Goal: Information Seeking & Learning: Learn about a topic

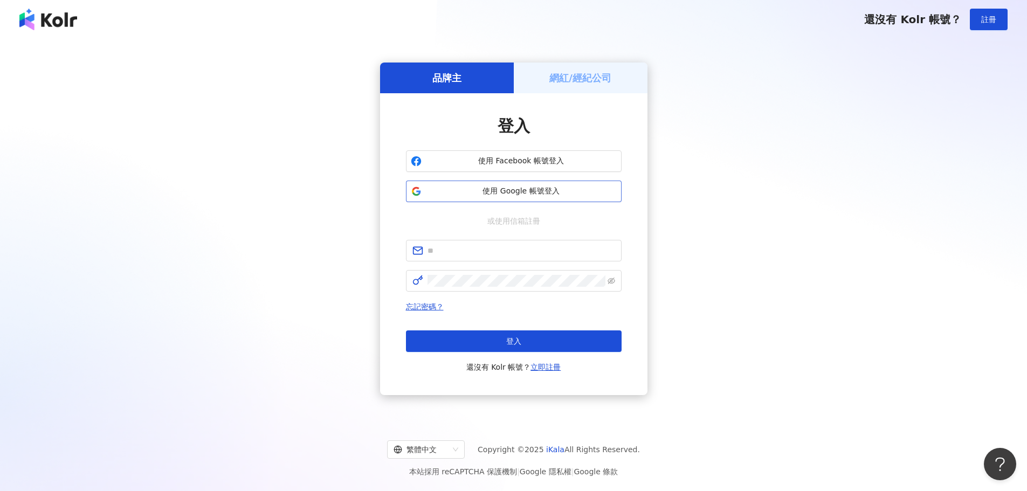
click at [520, 192] on span "使用 Google 帳號登入" at bounding box center [521, 191] width 191 height 11
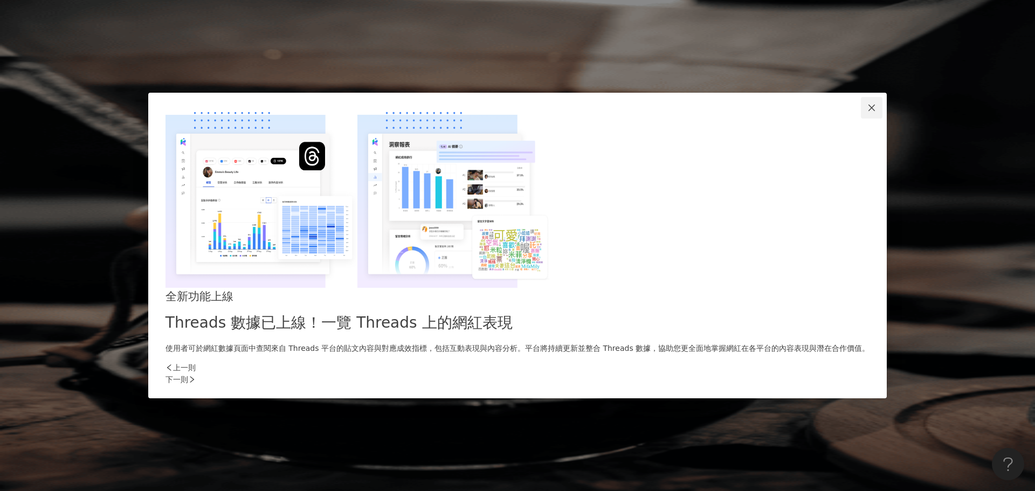
click at [867, 112] on icon "close" at bounding box center [871, 107] width 9 height 9
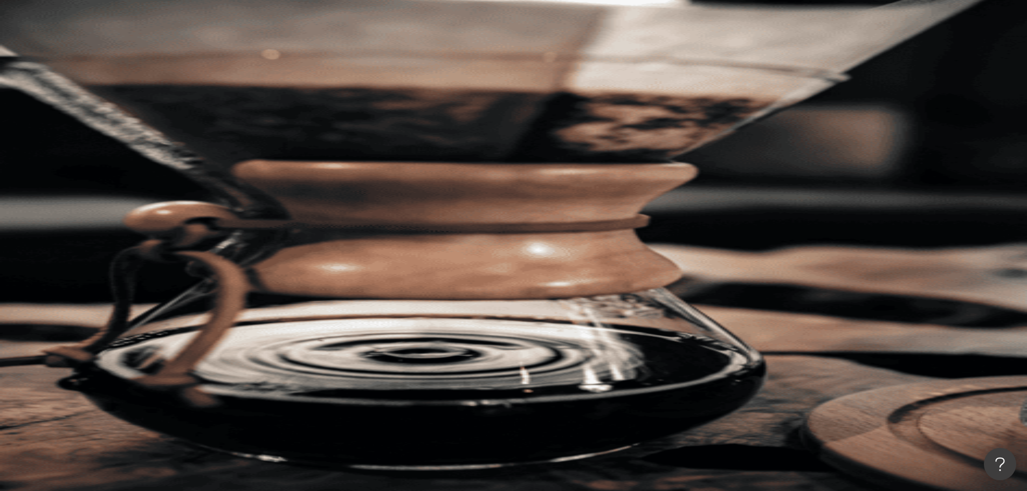
click at [116, 339] on link "申請試用" at bounding box center [84, 350] width 65 height 22
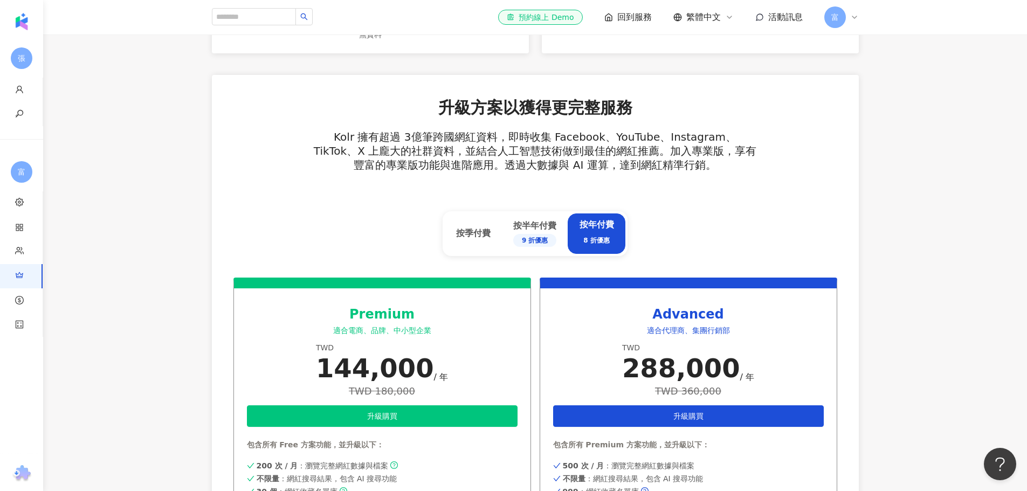
scroll to position [377, 0]
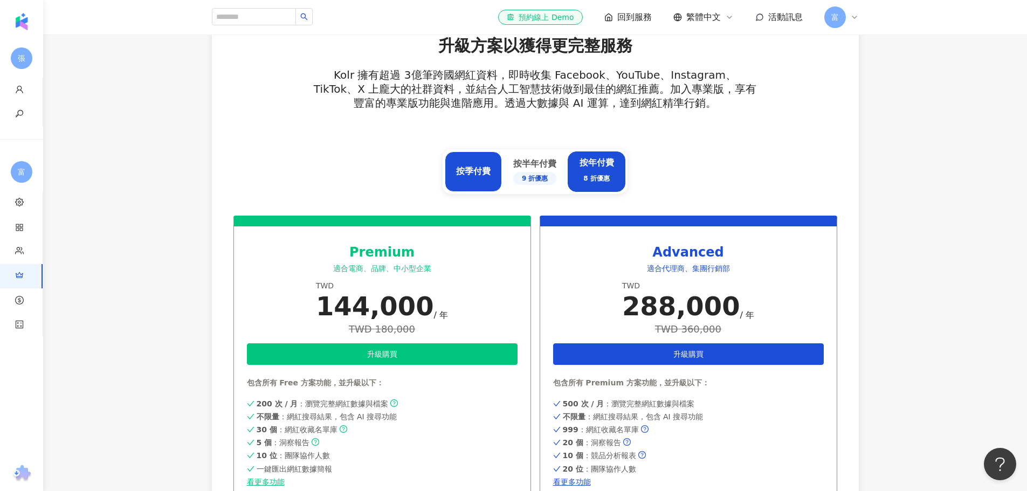
click at [478, 172] on div "按季付費" at bounding box center [473, 171] width 34 height 12
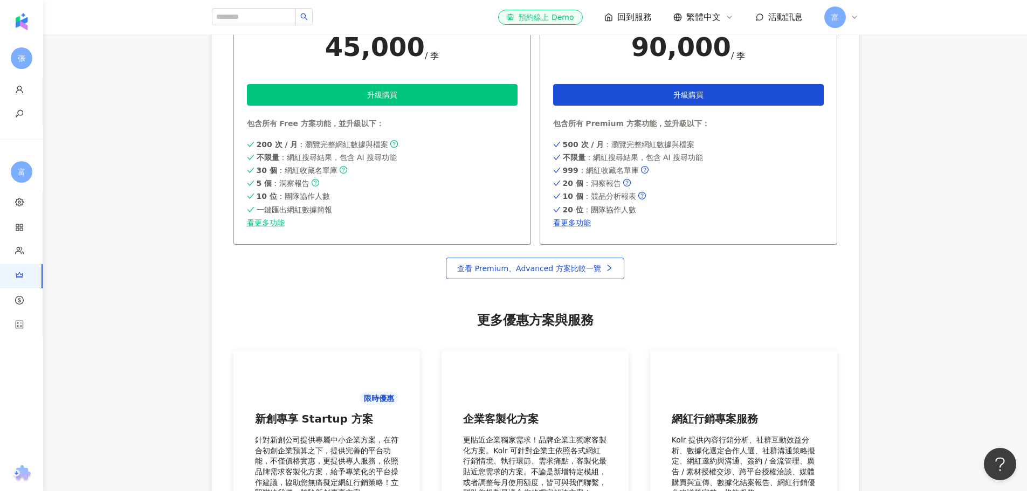
scroll to position [593, 0]
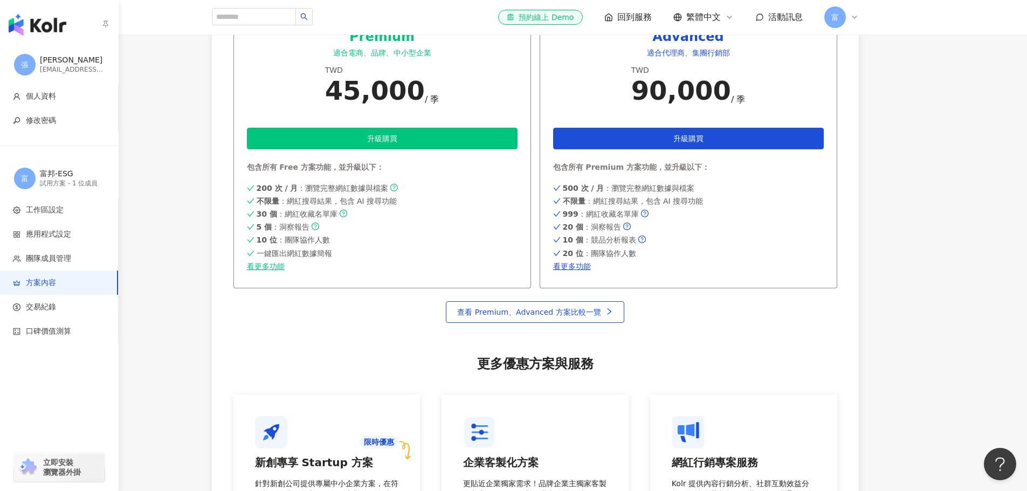
click at [78, 183] on div "試用方案 - 1 位成員" at bounding box center [72, 183] width 65 height 9
click at [44, 171] on div "富邦-ESG" at bounding box center [72, 174] width 65 height 11
click at [23, 181] on span "富" at bounding box center [25, 178] width 8 height 12
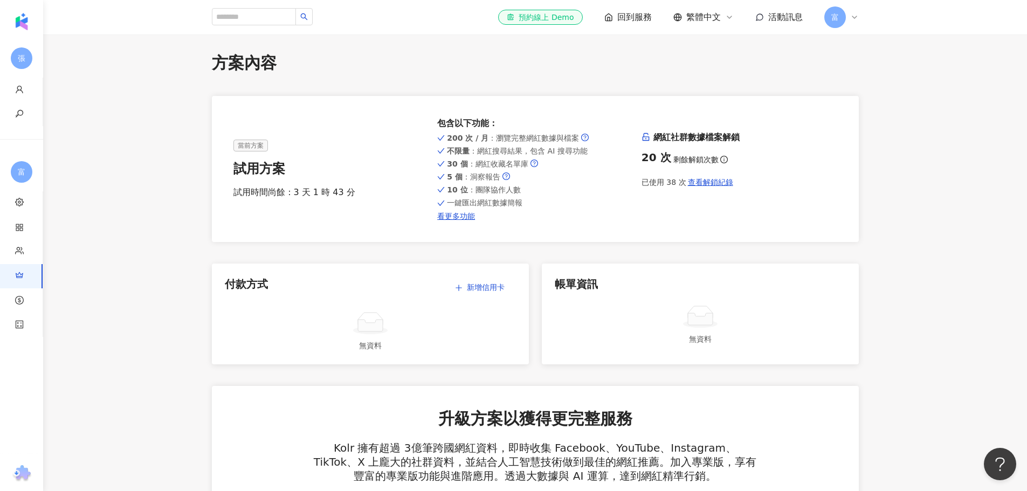
scroll to position [0, 0]
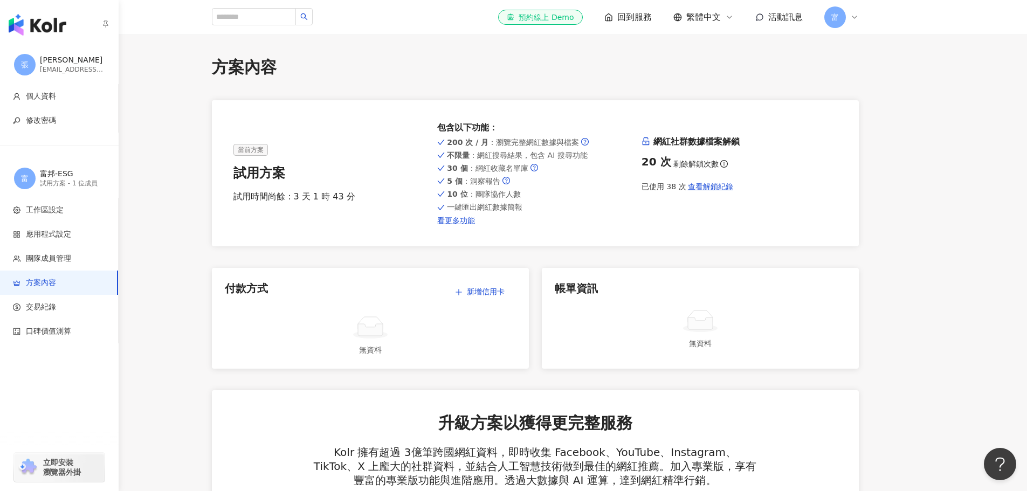
click at [57, 22] on img "button" at bounding box center [38, 25] width 58 height 22
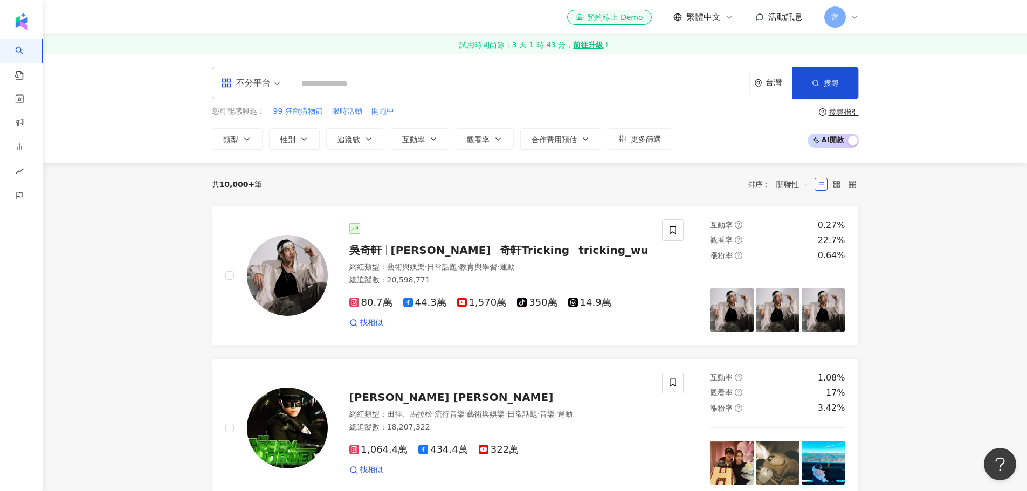
click at [333, 87] on input "search" at bounding box center [520, 84] width 450 height 20
type input "*"
click at [333, 88] on input "search" at bounding box center [520, 84] width 450 height 20
paste input "**"
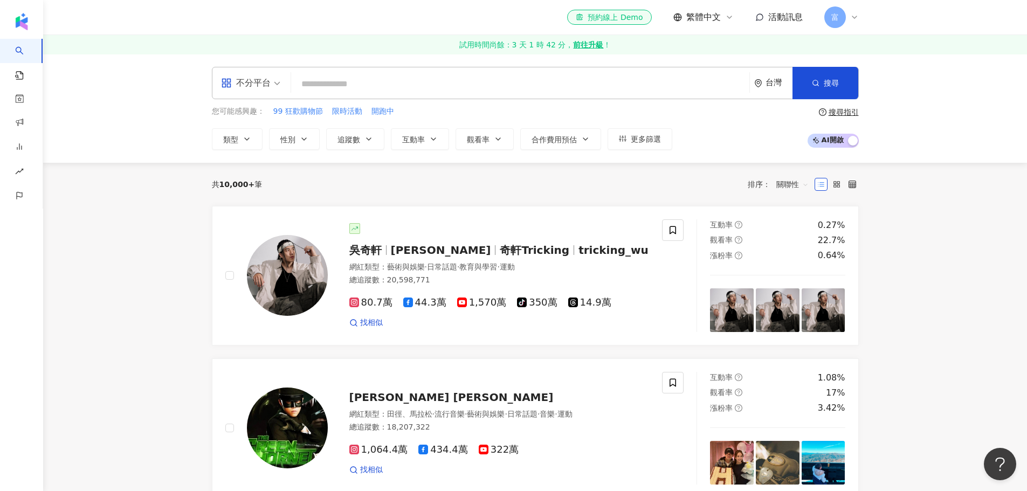
type input "**"
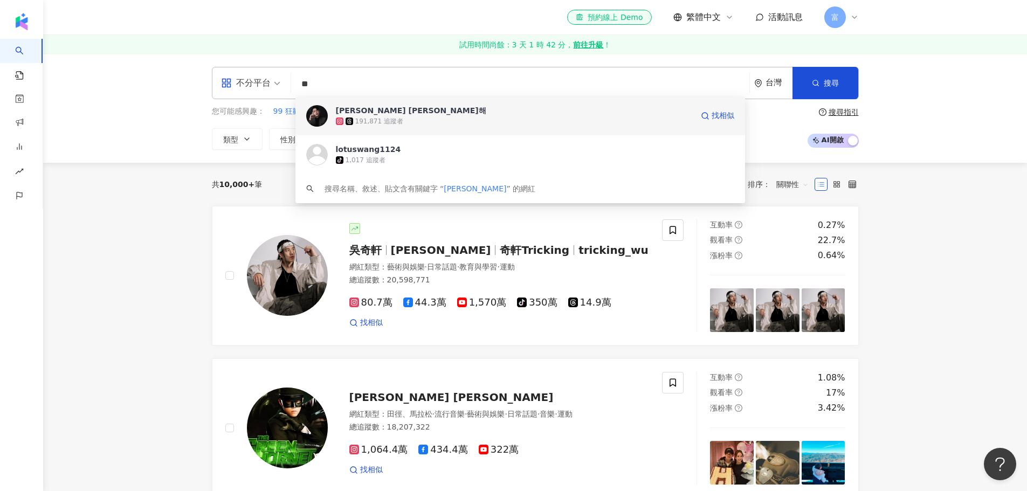
click at [401, 114] on span "濱樺 [PERSON_NAME]해" at bounding box center [514, 110] width 357 height 11
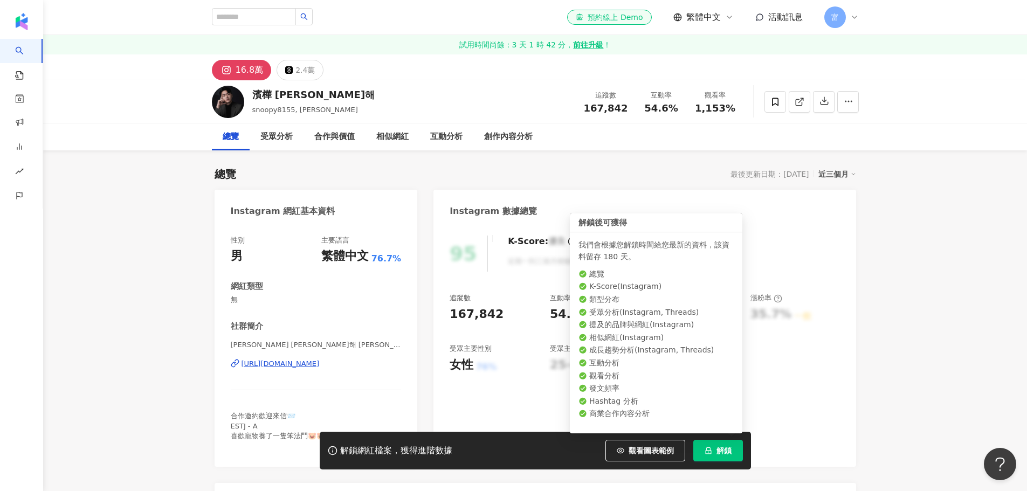
click at [727, 451] on span "解鎖" at bounding box center [723, 450] width 15 height 9
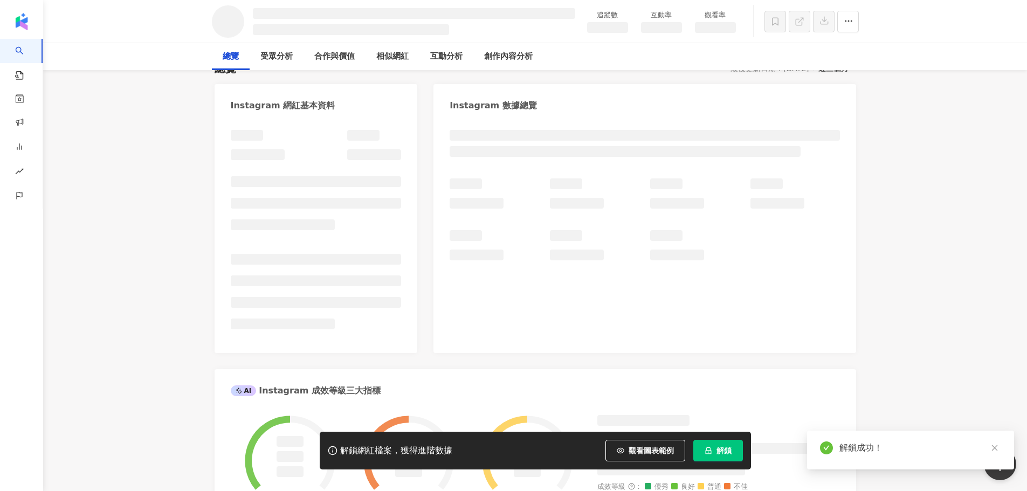
scroll to position [108, 0]
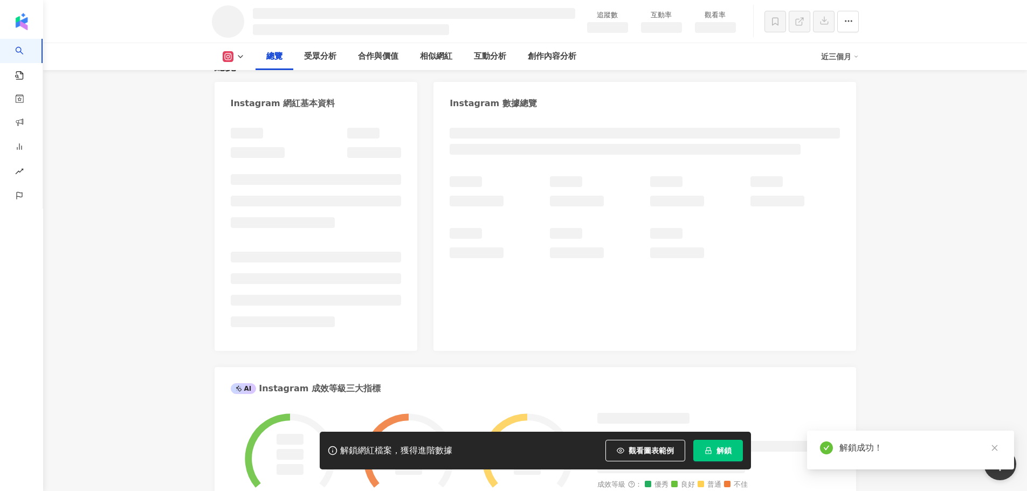
click at [995, 449] on icon "close" at bounding box center [995, 448] width 8 height 8
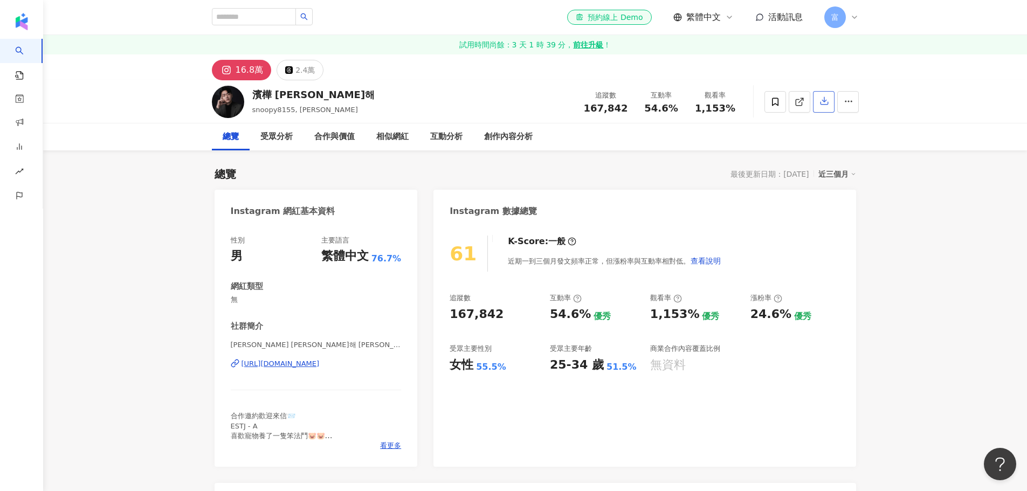
click at [823, 102] on icon "button" at bounding box center [824, 102] width 8 height 8
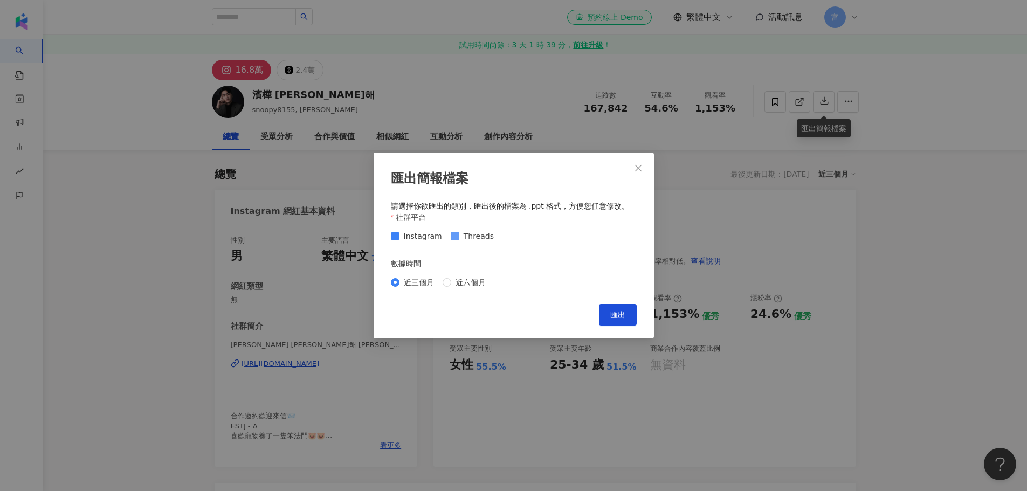
click at [459, 241] on span "Threads" at bounding box center [478, 236] width 39 height 12
click at [647, 169] on span "Close" at bounding box center [638, 168] width 22 height 9
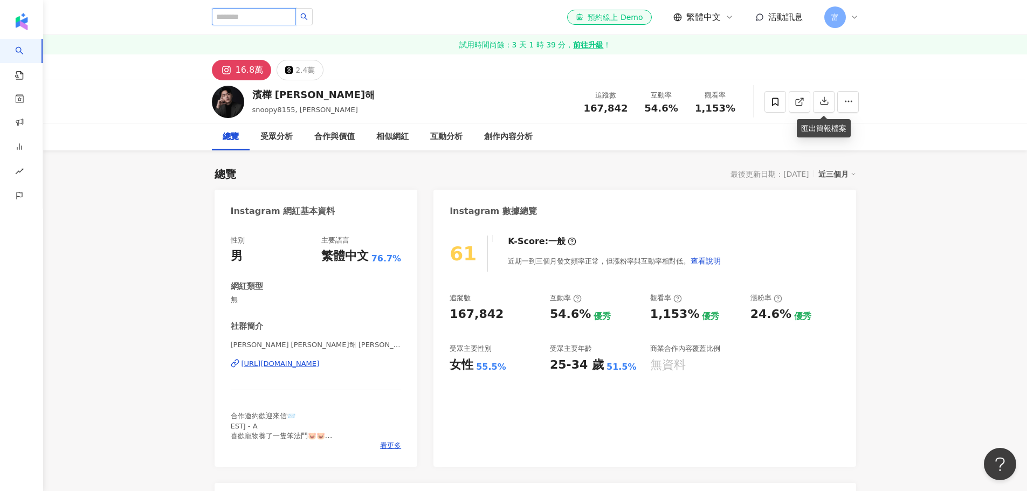
click at [230, 15] on input "search" at bounding box center [254, 16] width 84 height 17
type input "*"
type input "****"
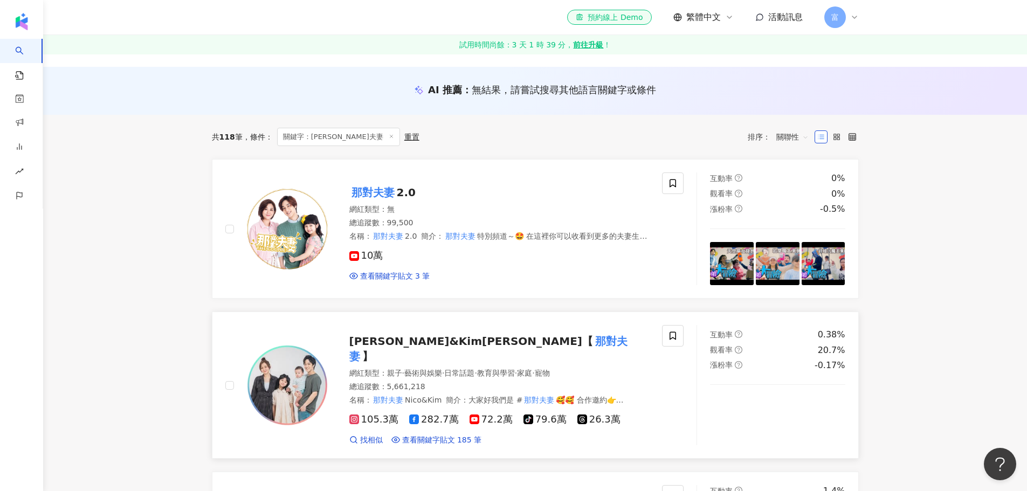
scroll to position [108, 0]
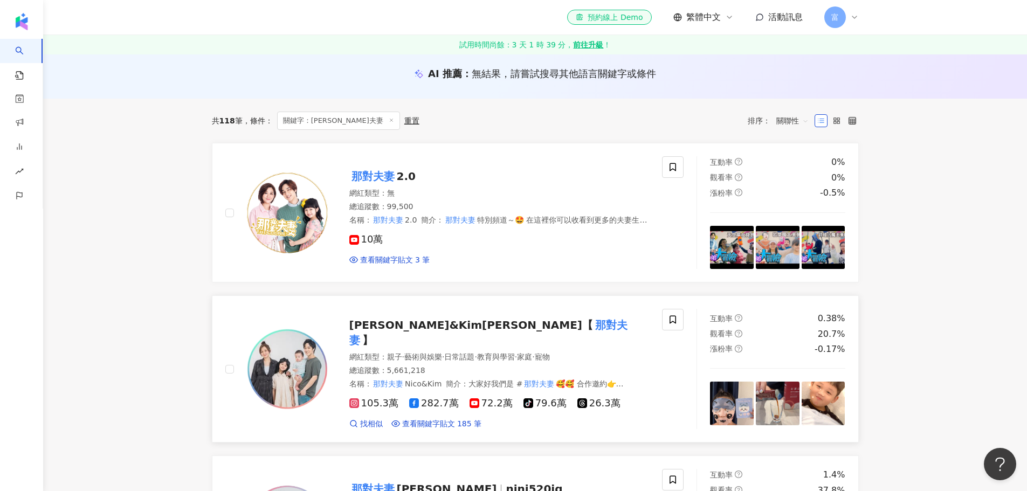
click at [463, 324] on mark "那對夫妻" at bounding box center [488, 332] width 279 height 32
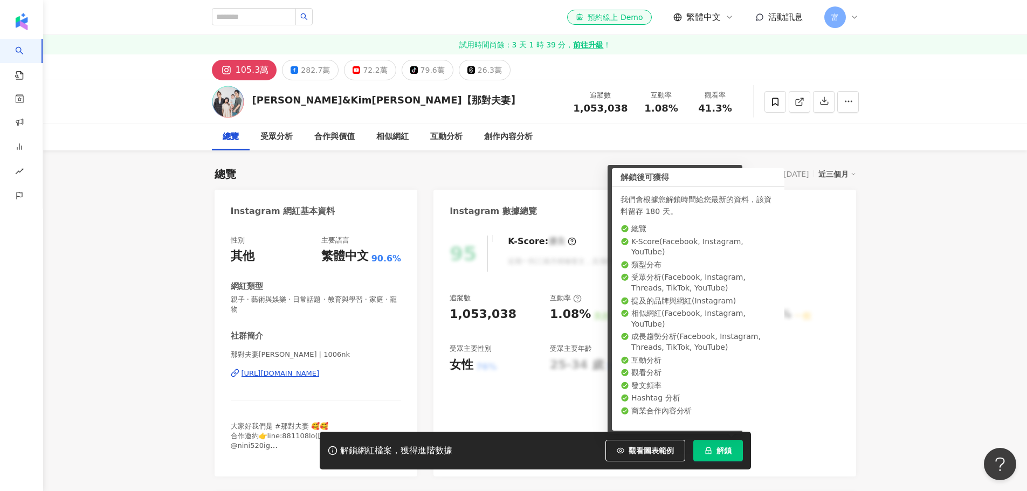
drag, startPoint x: 712, startPoint y: 446, endPoint x: 672, endPoint y: 413, distance: 51.3
click at [712, 446] on button "解鎖" at bounding box center [718, 451] width 50 height 22
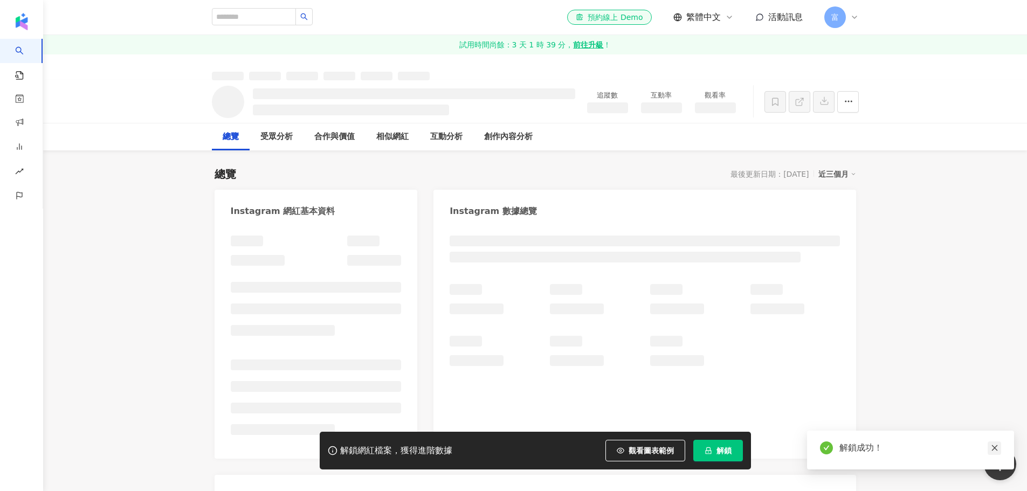
click at [992, 443] on link at bounding box center [994, 447] width 13 height 13
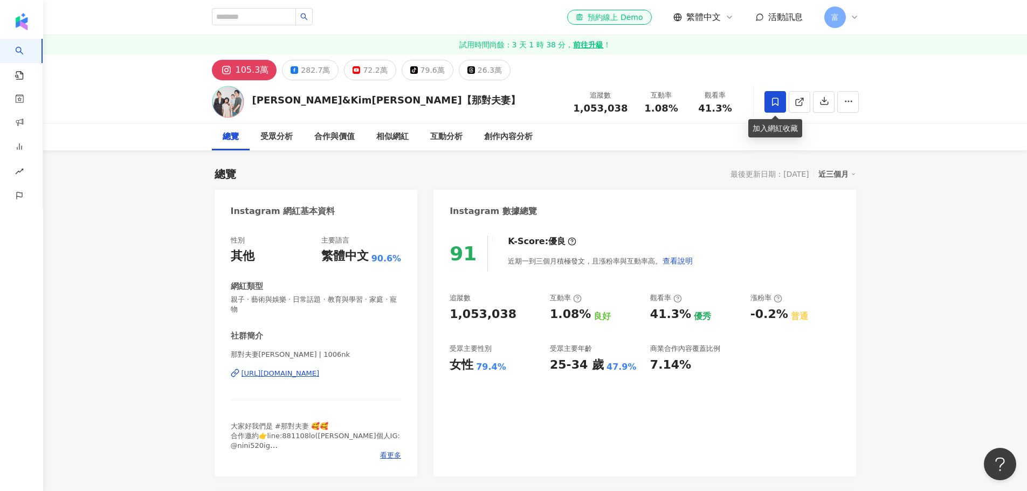
click at [767, 103] on span at bounding box center [775, 102] width 22 height 22
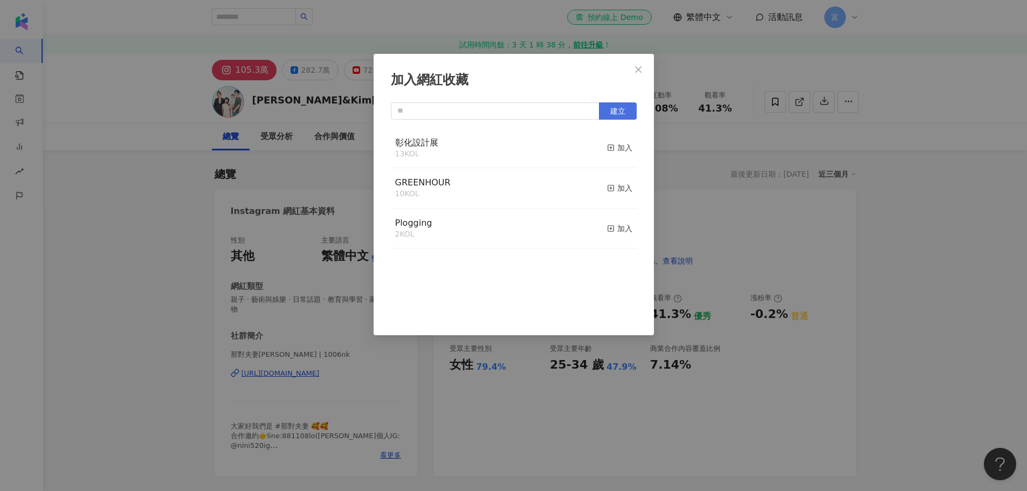
click at [615, 114] on span "建立" at bounding box center [617, 111] width 15 height 9
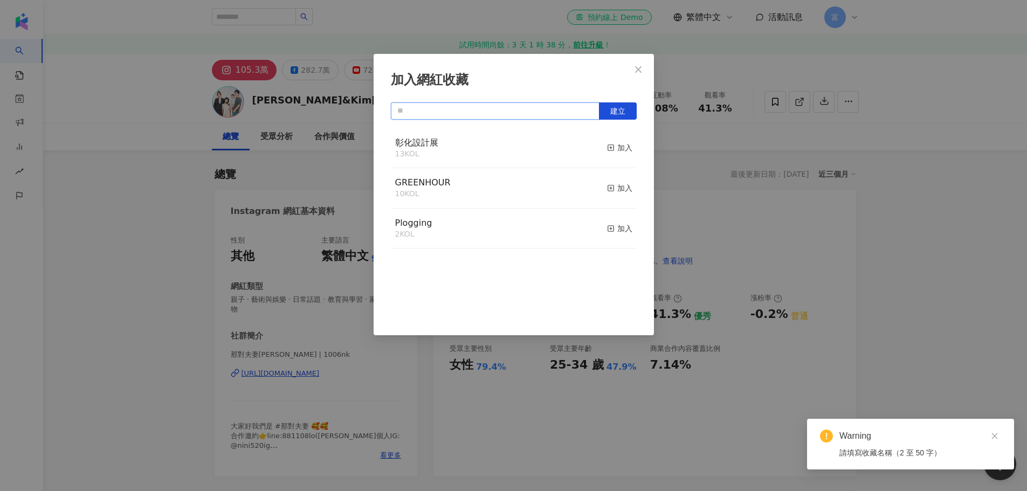
click at [536, 112] on input "text" at bounding box center [495, 110] width 209 height 17
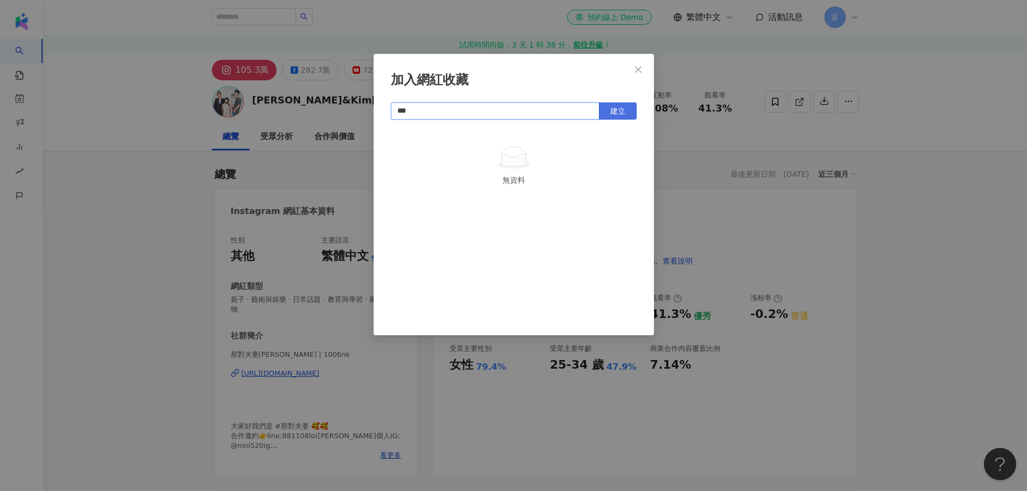
click at [606, 106] on button "建立" at bounding box center [618, 110] width 38 height 17
type input "***"
click at [638, 71] on icon "close" at bounding box center [638, 69] width 9 height 9
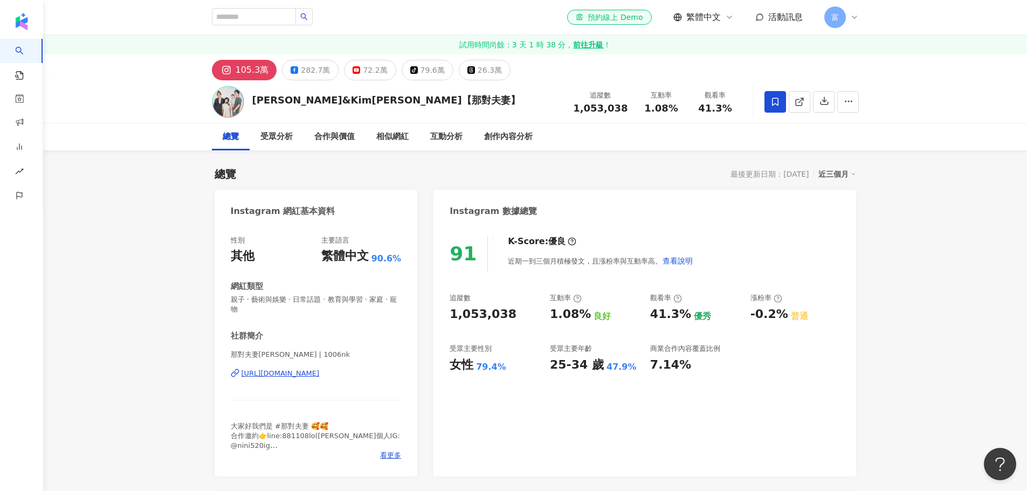
click at [305, 13] on div "加入網紅收藏 *** 建立 碧歐斯 1 KOL 已加入" at bounding box center [513, 245] width 1027 height 491
click at [228, 11] on input "search" at bounding box center [254, 16] width 84 height 17
type input "*"
paste input "**"
type input "**"
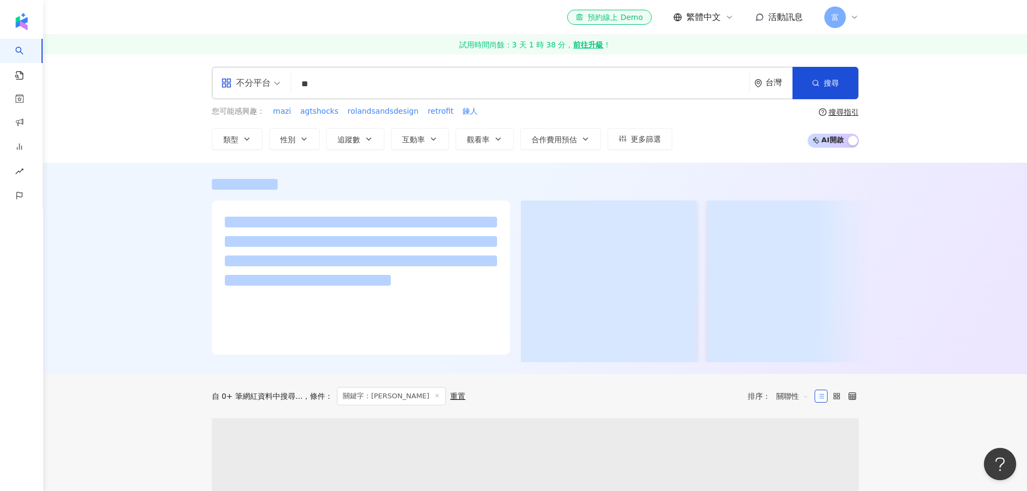
click at [76, 236] on div at bounding box center [535, 268] width 984 height 211
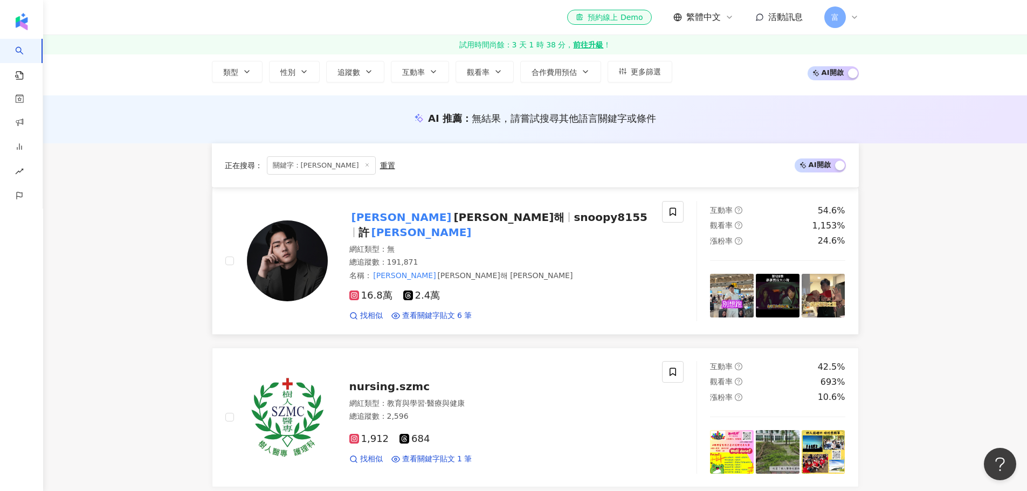
scroll to position [54, 0]
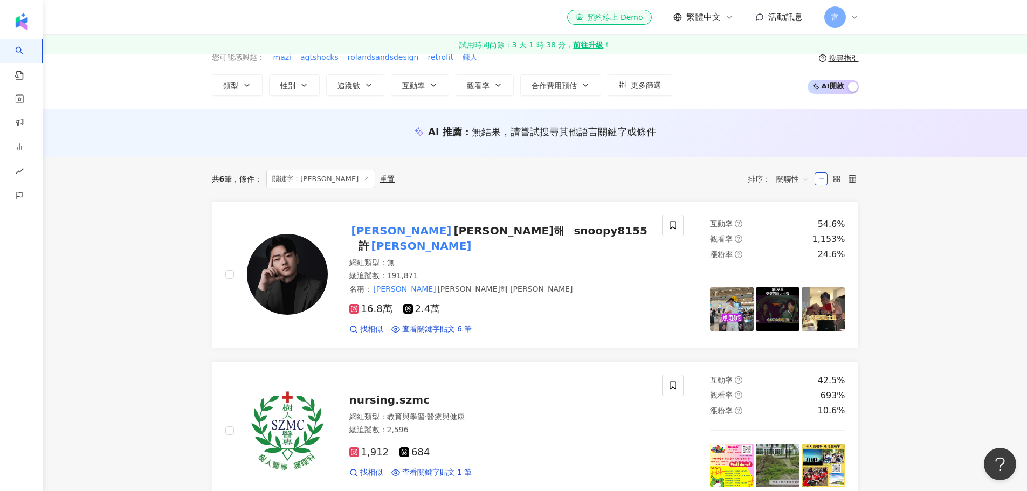
click at [453, 234] on span "Ben 김도해" at bounding box center [508, 230] width 111 height 13
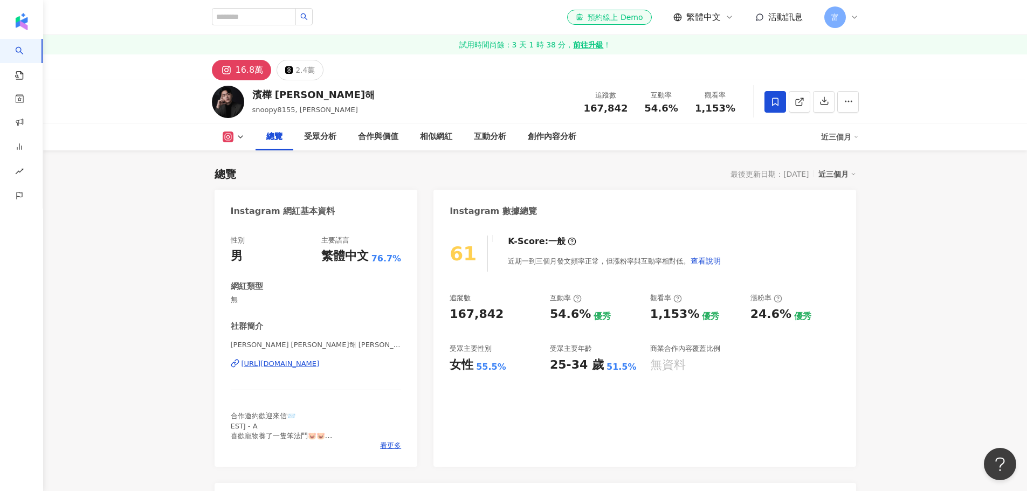
click at [775, 106] on icon at bounding box center [775, 102] width 10 height 10
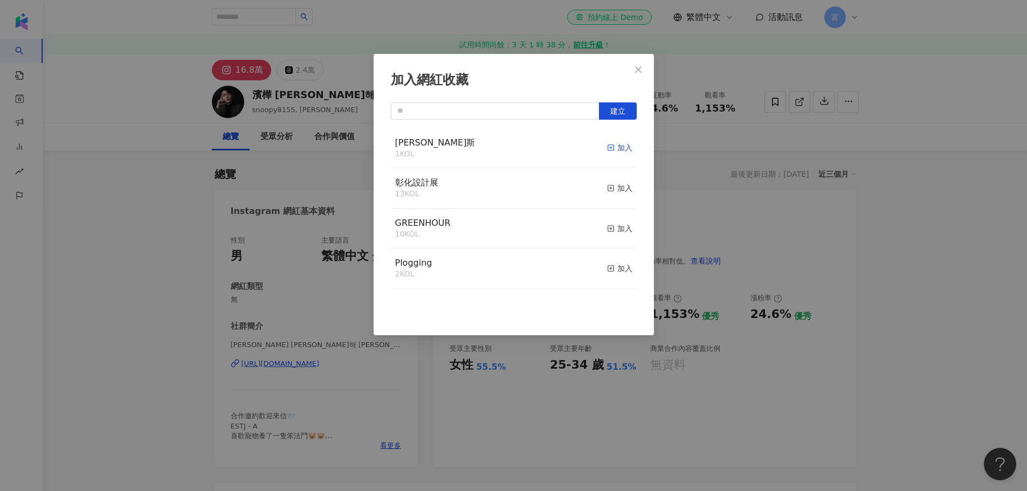
click at [610, 143] on div "加入" at bounding box center [619, 148] width 25 height 12
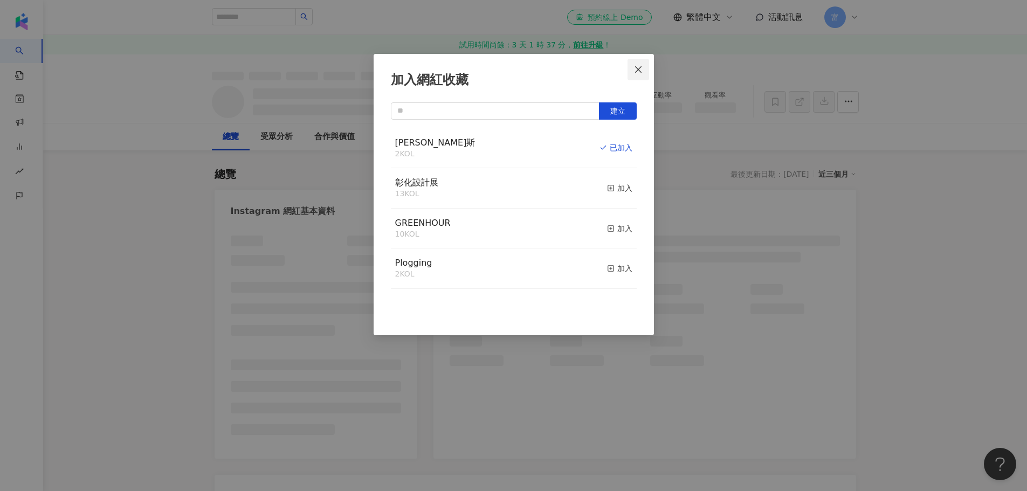
click at [638, 69] on icon "close" at bounding box center [638, 69] width 6 height 6
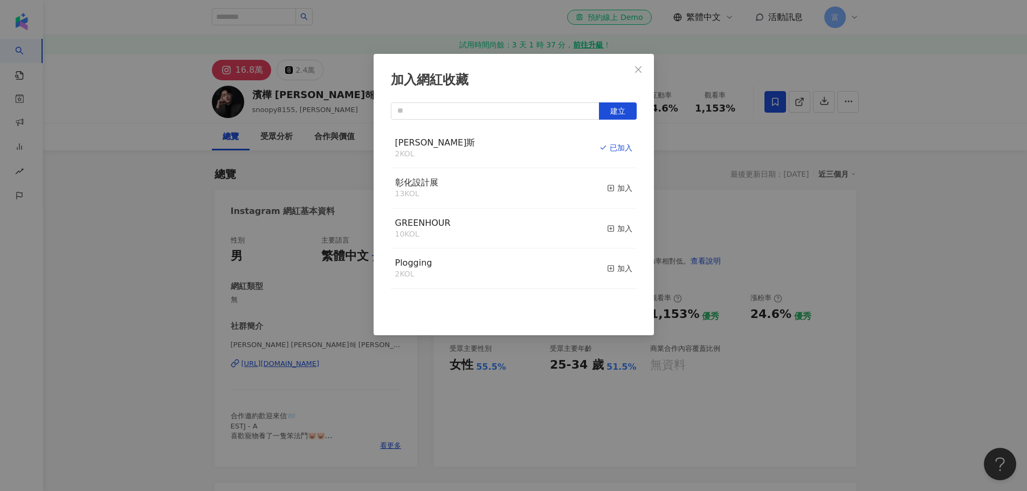
click at [279, 13] on div "加入網紅收藏 建立 碧歐斯 2 KOL 已加入 彰化設計展 13 KOL 加入 GREENHOUR 10 KOL 加入 Plogging 2 KOL 加入" at bounding box center [513, 245] width 1027 height 491
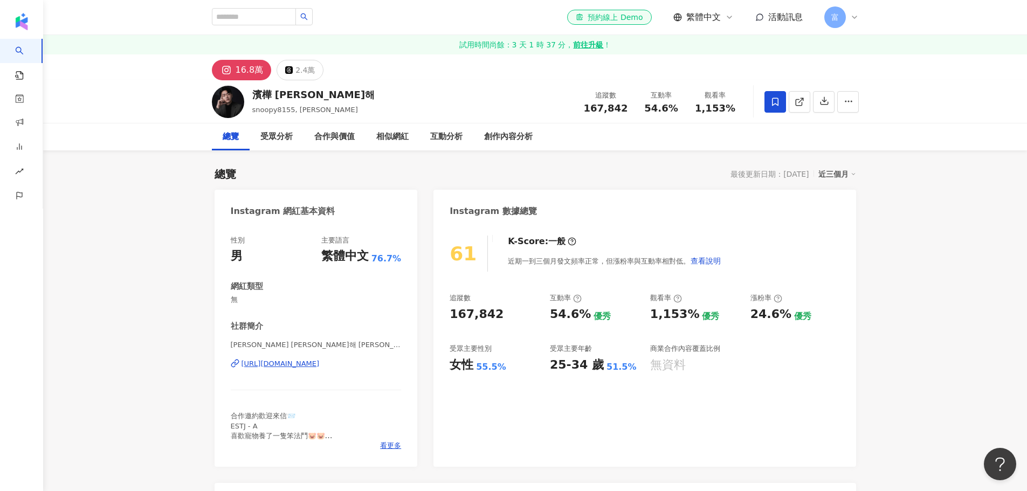
click at [273, 14] on div "加入網紅收藏 建立 碧歐斯 2 KOL 已加入 彰化設計展 13 KOL 加入 GREENHOUR 10 KOL 加入 Plogging 2 KOL 加入" at bounding box center [513, 245] width 1027 height 491
click at [273, 14] on input "search" at bounding box center [254, 16] width 84 height 17
click at [70, 128] on div "總覽 受眾分析 合作與價值 相似網紅 互動分析 創作內容分析" at bounding box center [535, 136] width 984 height 27
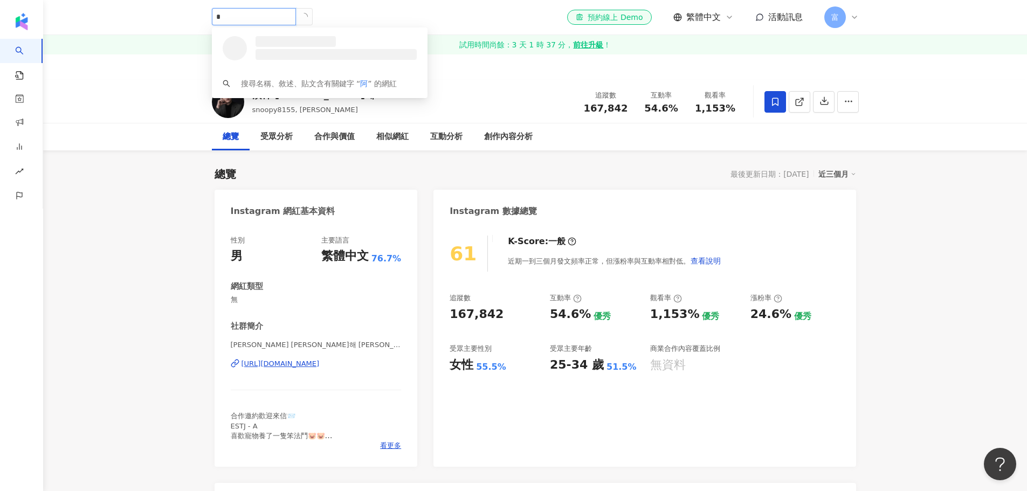
click at [235, 12] on input "*" at bounding box center [254, 16] width 84 height 17
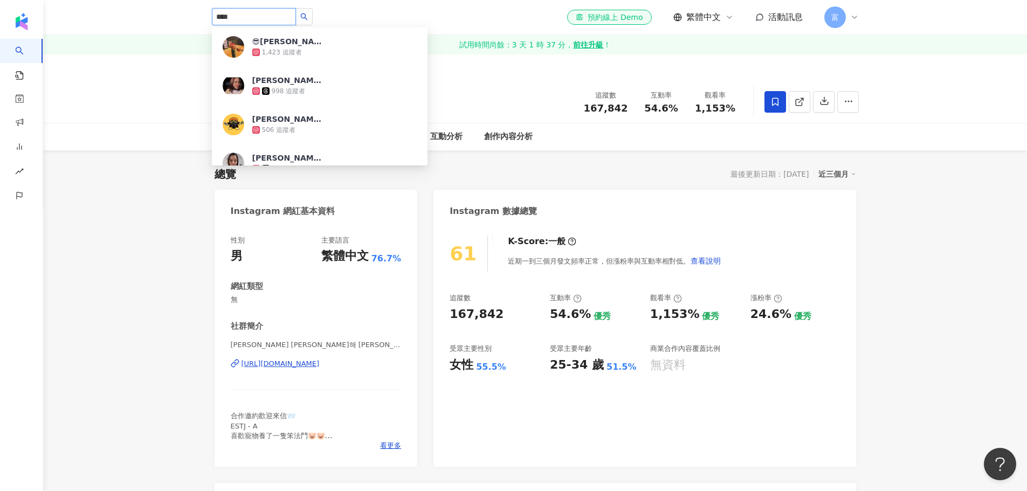
type input "*****"
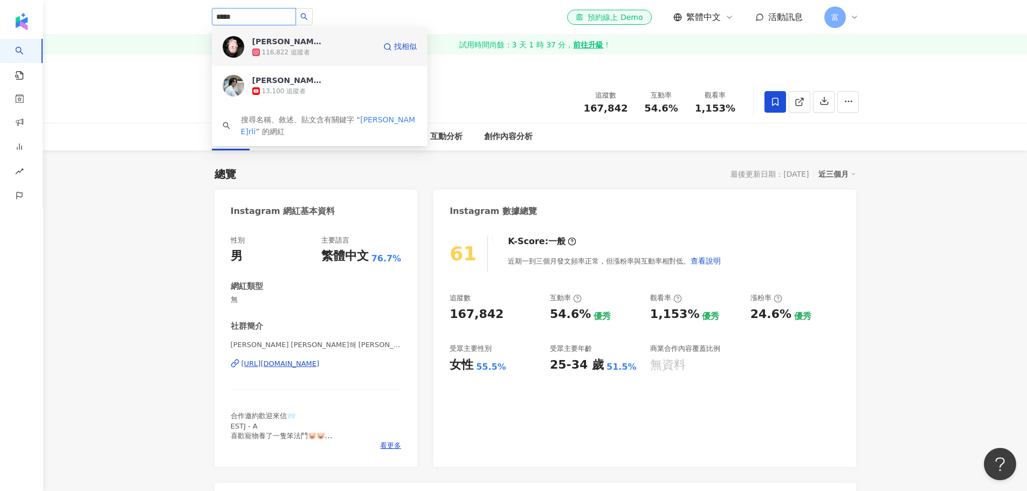
click at [268, 40] on div "[PERSON_NAME]RLi" at bounding box center [287, 41] width 70 height 11
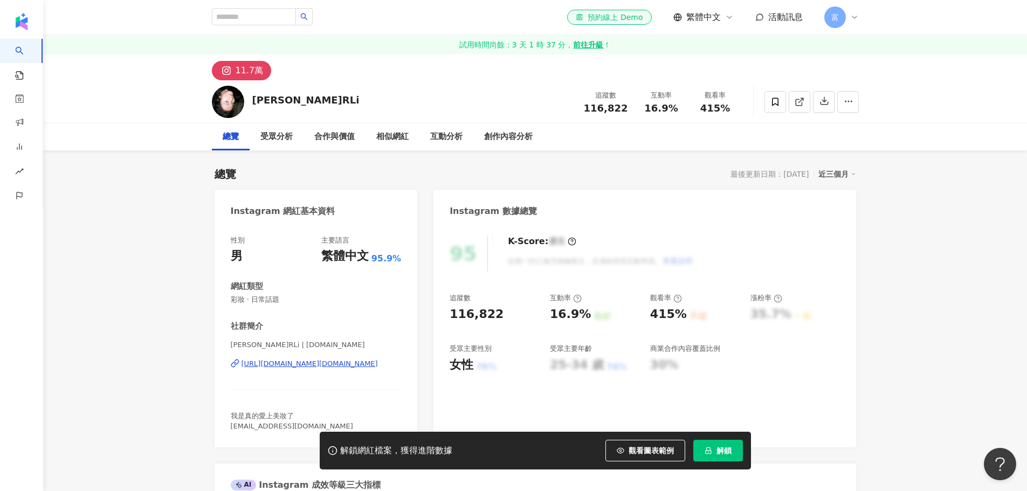
click at [728, 460] on button "解鎖" at bounding box center [718, 451] width 50 height 22
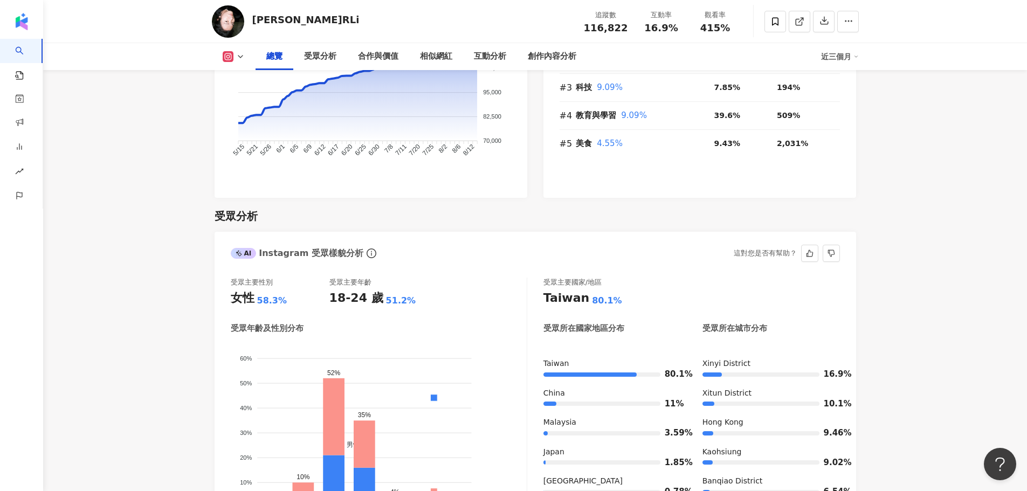
scroll to position [916, 0]
